Goal: Task Accomplishment & Management: Manage account settings

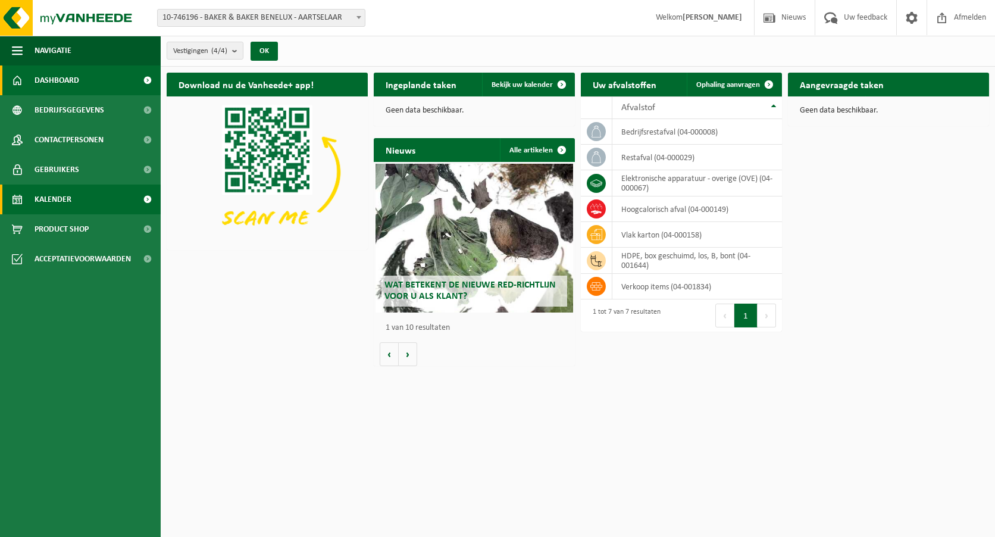
click at [78, 198] on link "Kalender" at bounding box center [80, 199] width 161 height 30
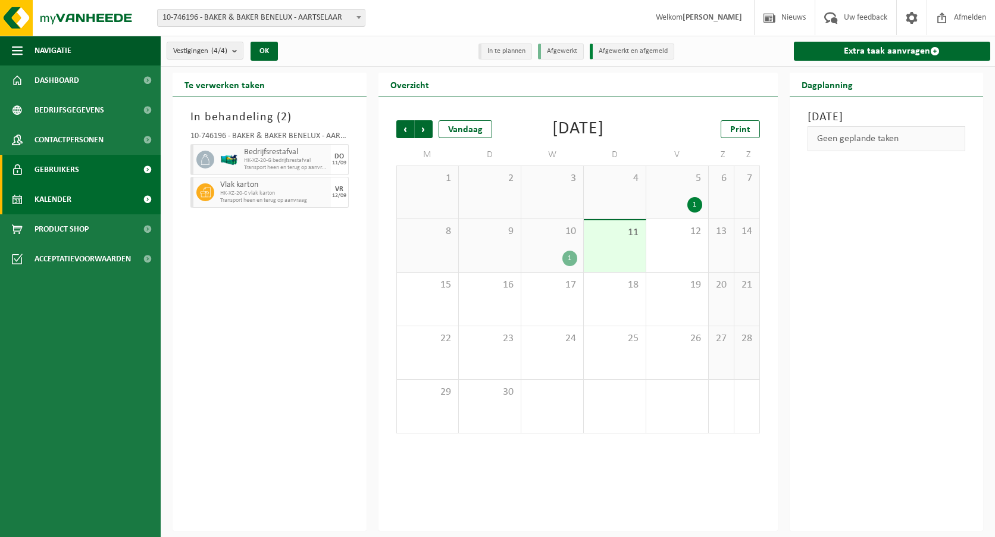
click at [75, 174] on span "Gebruikers" at bounding box center [57, 170] width 45 height 30
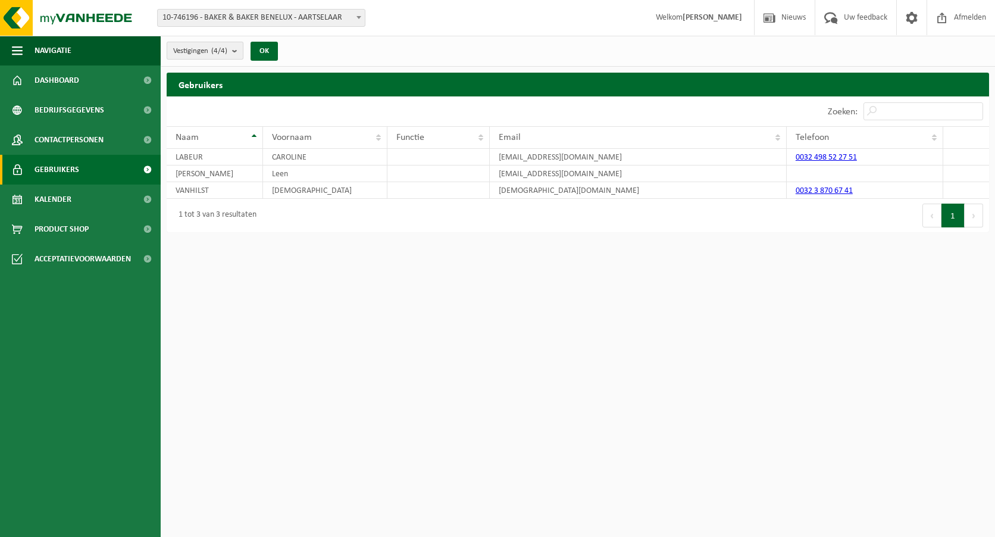
click at [236, 51] on b "submit" at bounding box center [237, 50] width 11 height 17
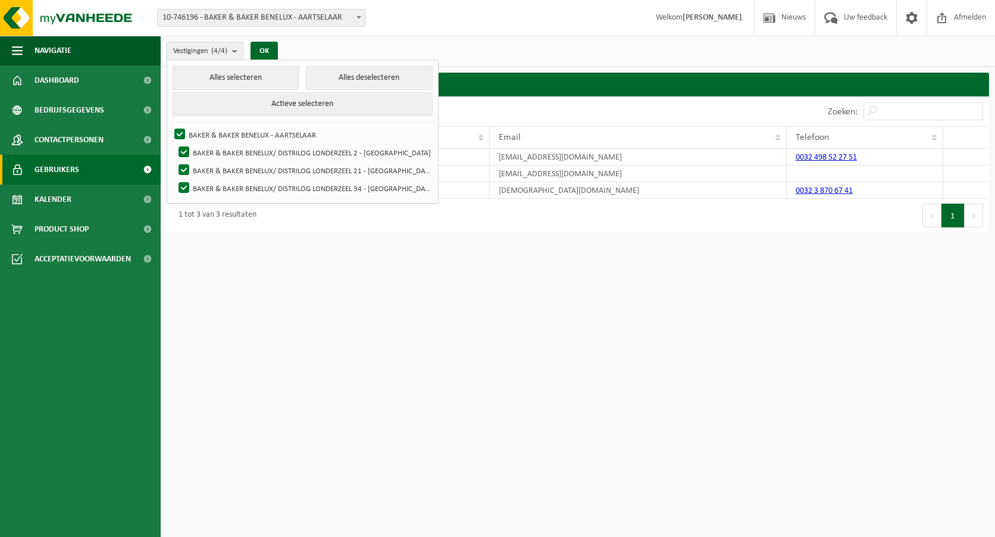
click at [236, 51] on b "submit" at bounding box center [237, 50] width 11 height 17
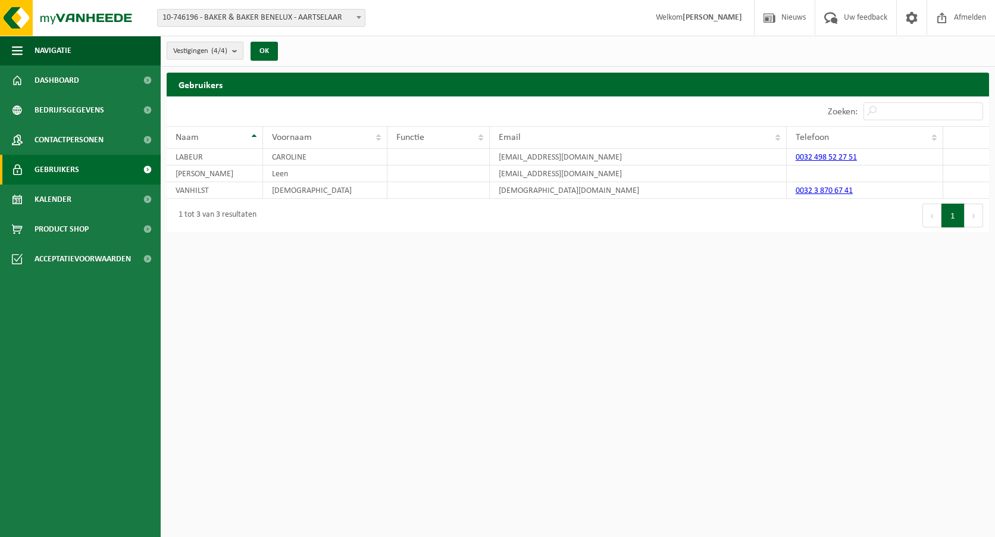
click at [236, 51] on b "submit" at bounding box center [237, 50] width 11 height 17
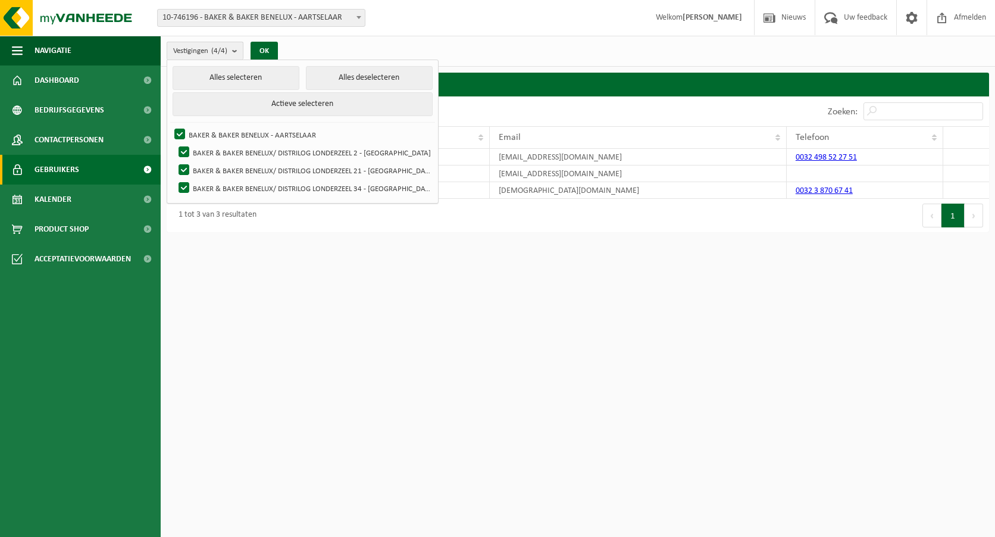
click at [236, 51] on b "submit" at bounding box center [237, 50] width 11 height 17
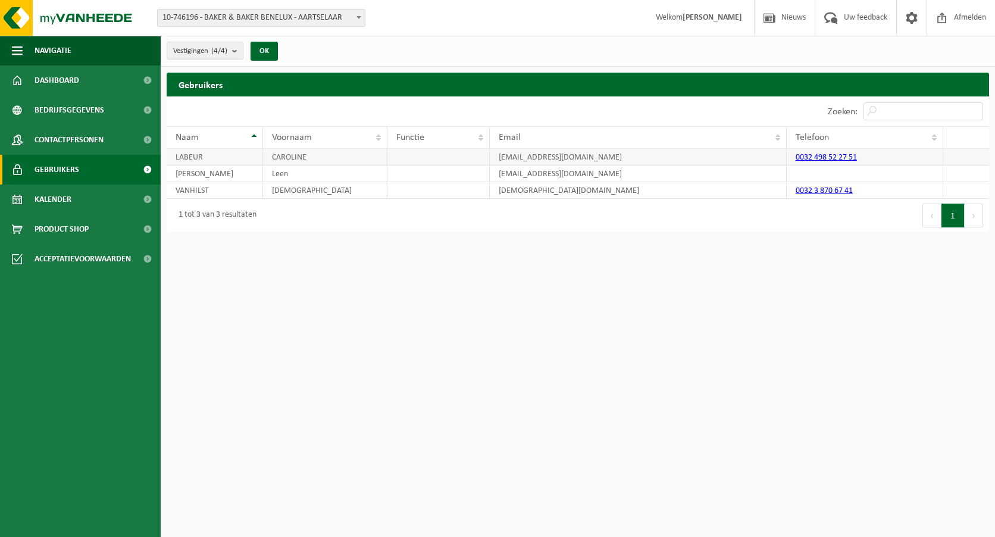
click at [200, 161] on td "LABEUR" at bounding box center [215, 157] width 96 height 17
click at [198, 175] on td "Van Aken" at bounding box center [215, 173] width 96 height 17
drag, startPoint x: 198, startPoint y: 175, endPoint x: 205, endPoint y: 173, distance: 7.4
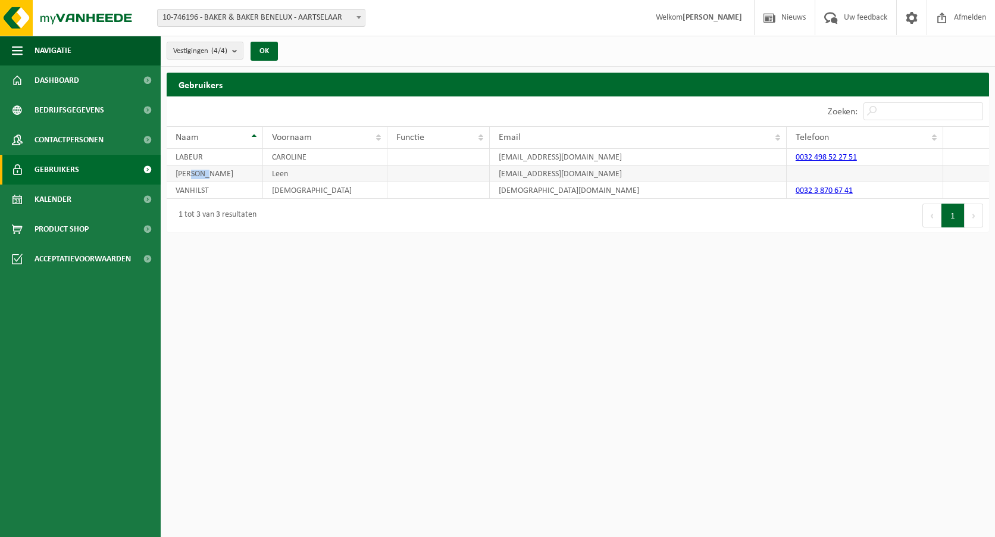
click at [205, 173] on td "Van Aken" at bounding box center [215, 173] width 96 height 17
click at [903, 18] on span at bounding box center [912, 17] width 18 height 35
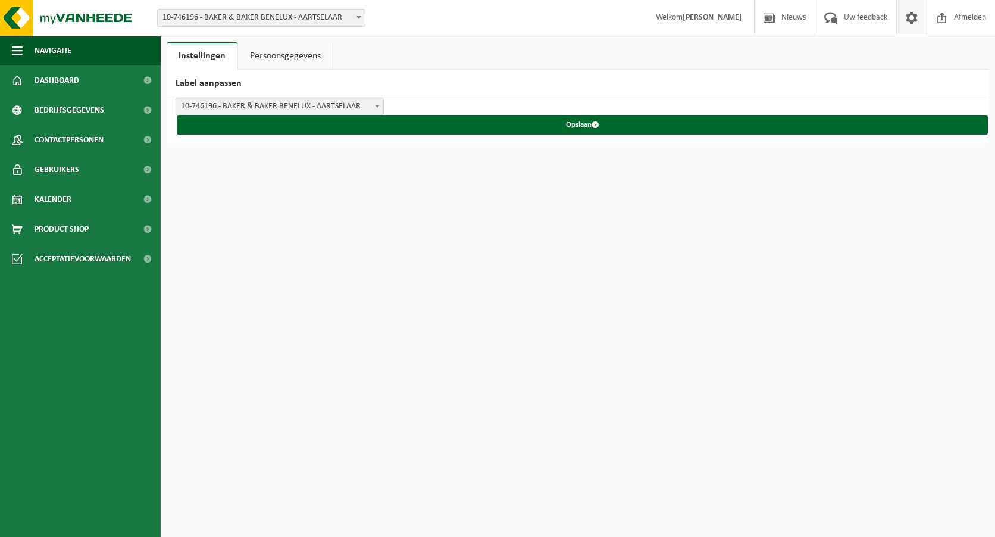
click at [381, 108] on span at bounding box center [377, 105] width 12 height 15
click at [378, 107] on b at bounding box center [377, 106] width 5 height 3
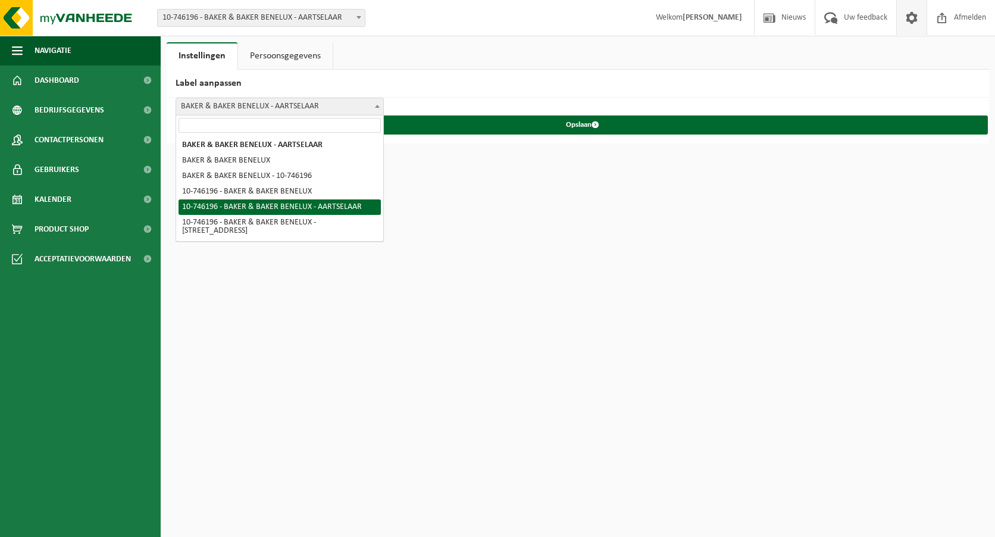
select select "4"
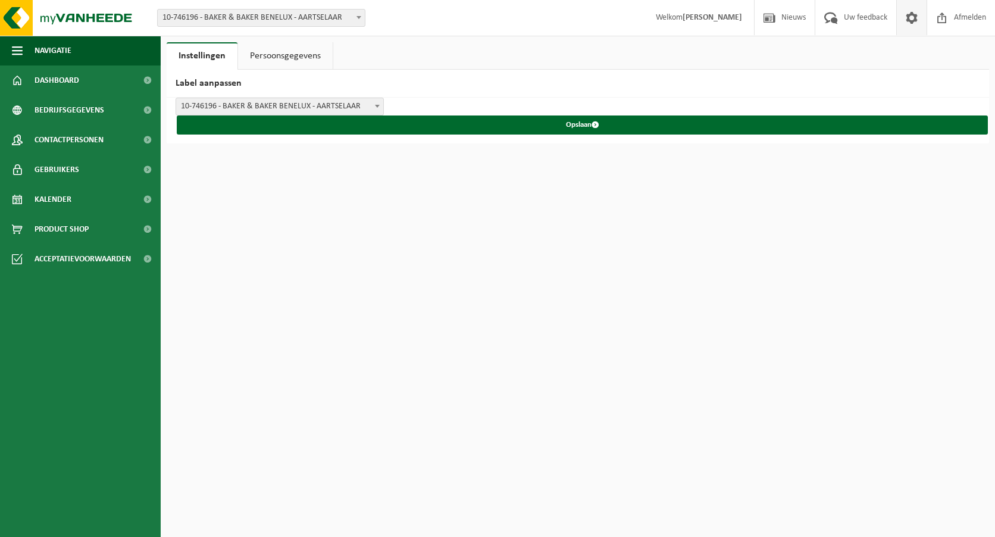
click at [290, 52] on link "Persoonsgegevens" at bounding box center [285, 55] width 95 height 27
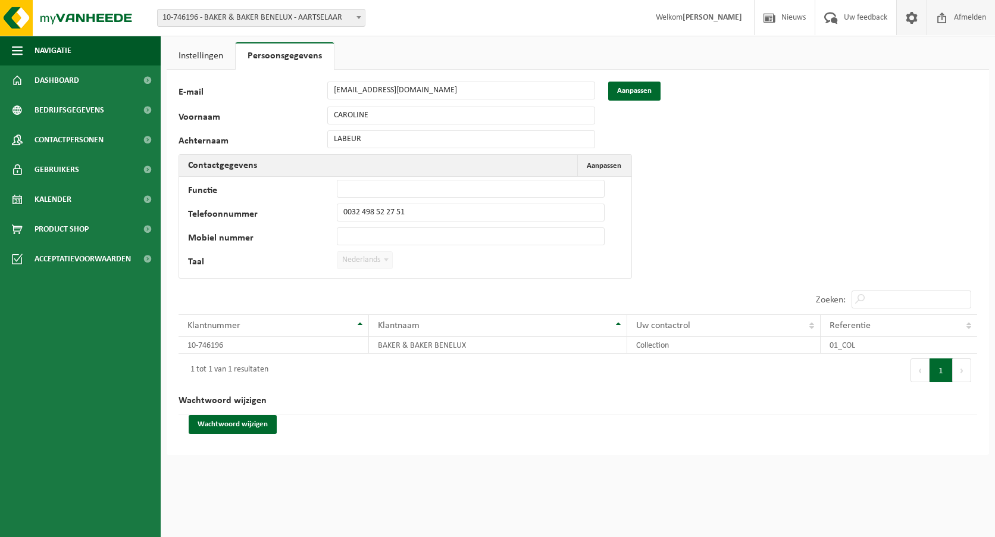
click at [959, 18] on span "Afmelden" at bounding box center [970, 17] width 38 height 35
